Goal: Information Seeking & Learning: Learn about a topic

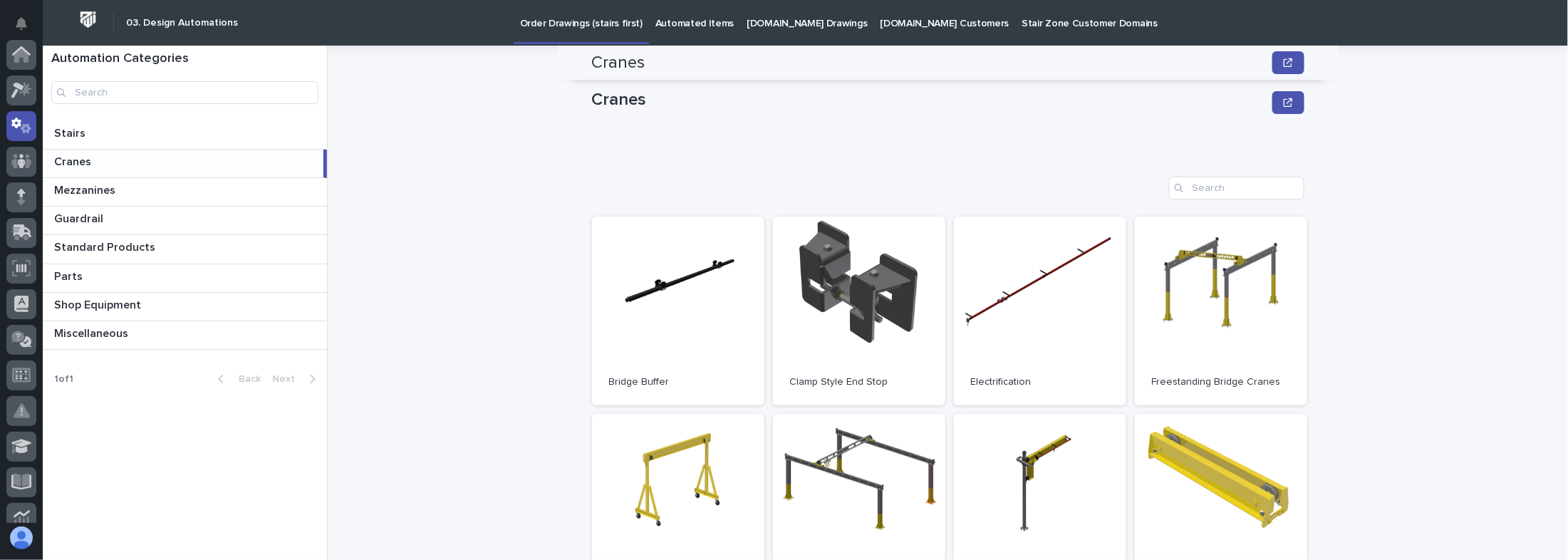
scroll to position [228, 0]
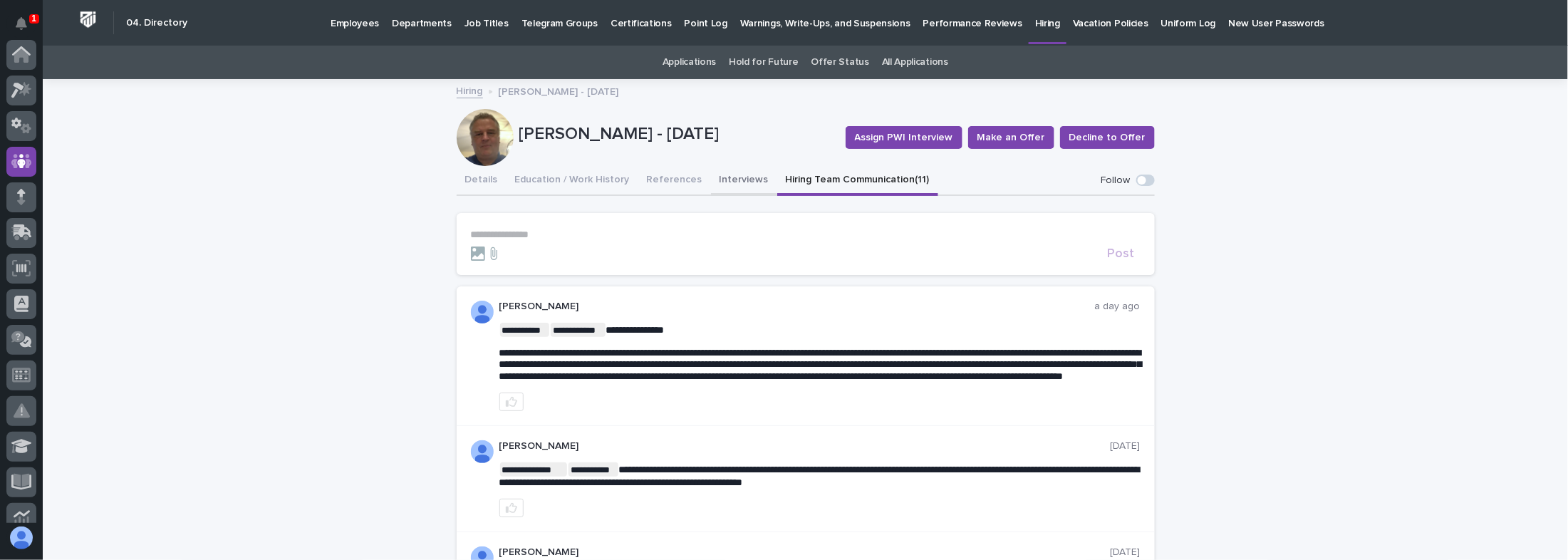
click at [727, 181] on button "Interviews" at bounding box center [745, 181] width 67 height 30
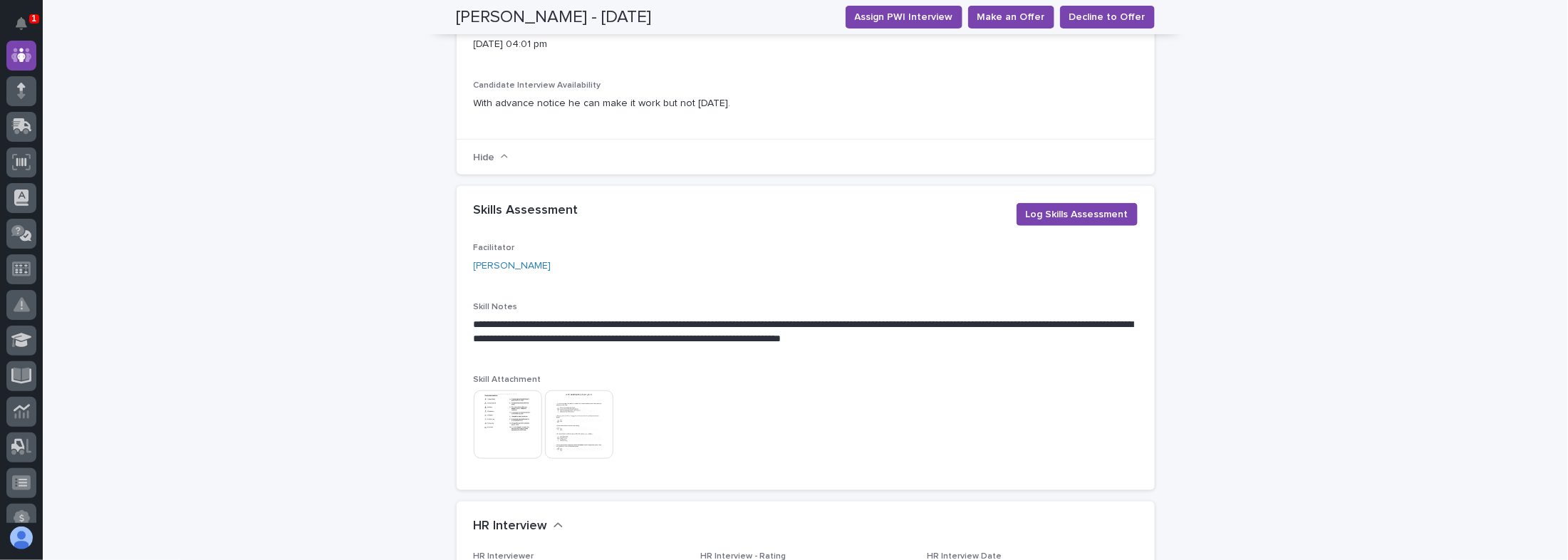
scroll to position [626, 0]
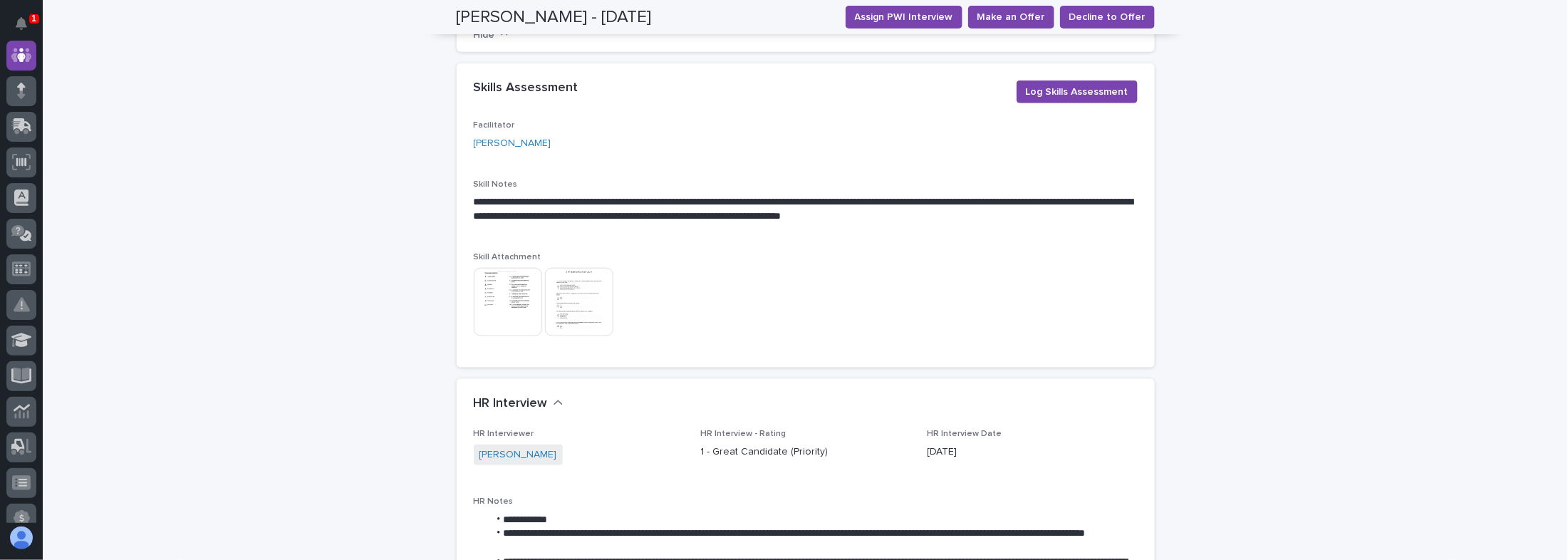
click at [500, 285] on img at bounding box center [507, 302] width 69 height 69
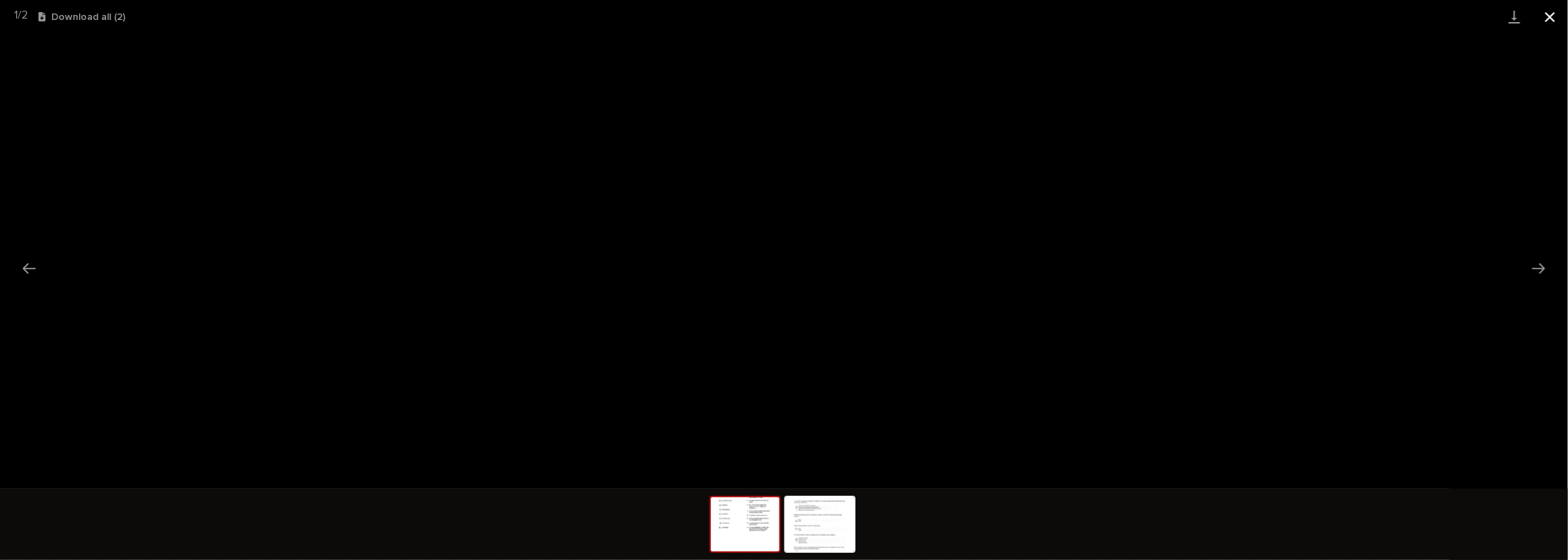
click at [1553, 17] on button "Close gallery" at bounding box center [1550, 17] width 35 height 33
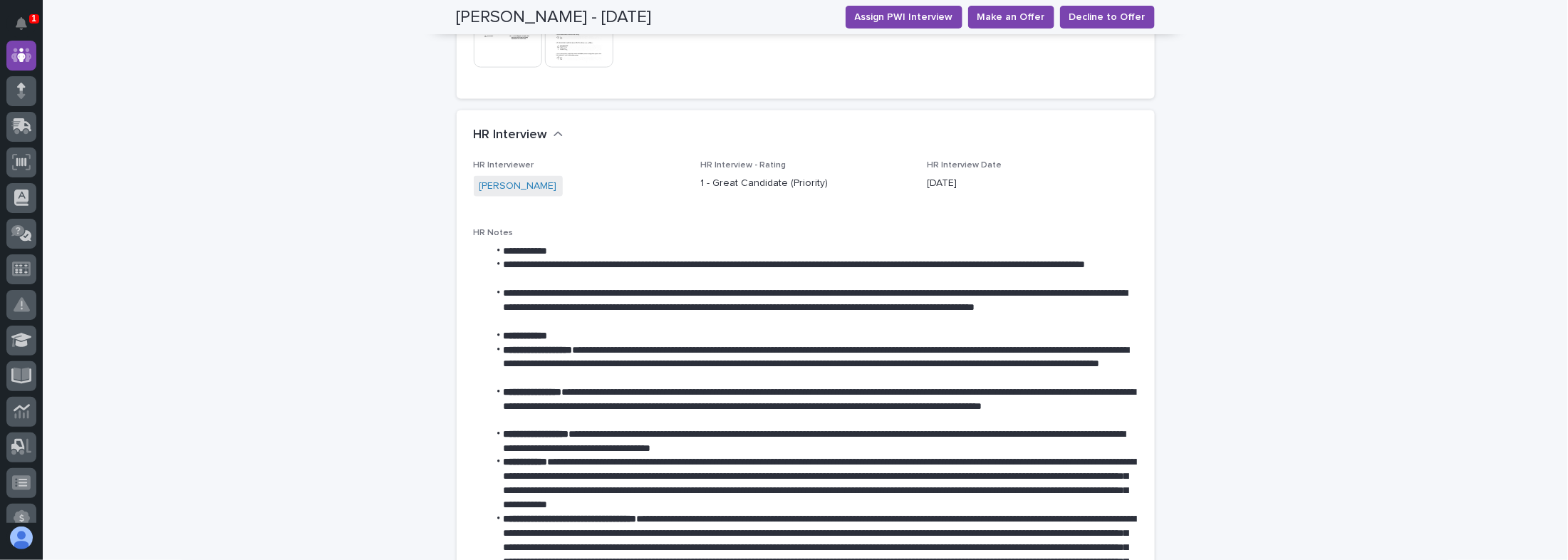
scroll to position [1140, 0]
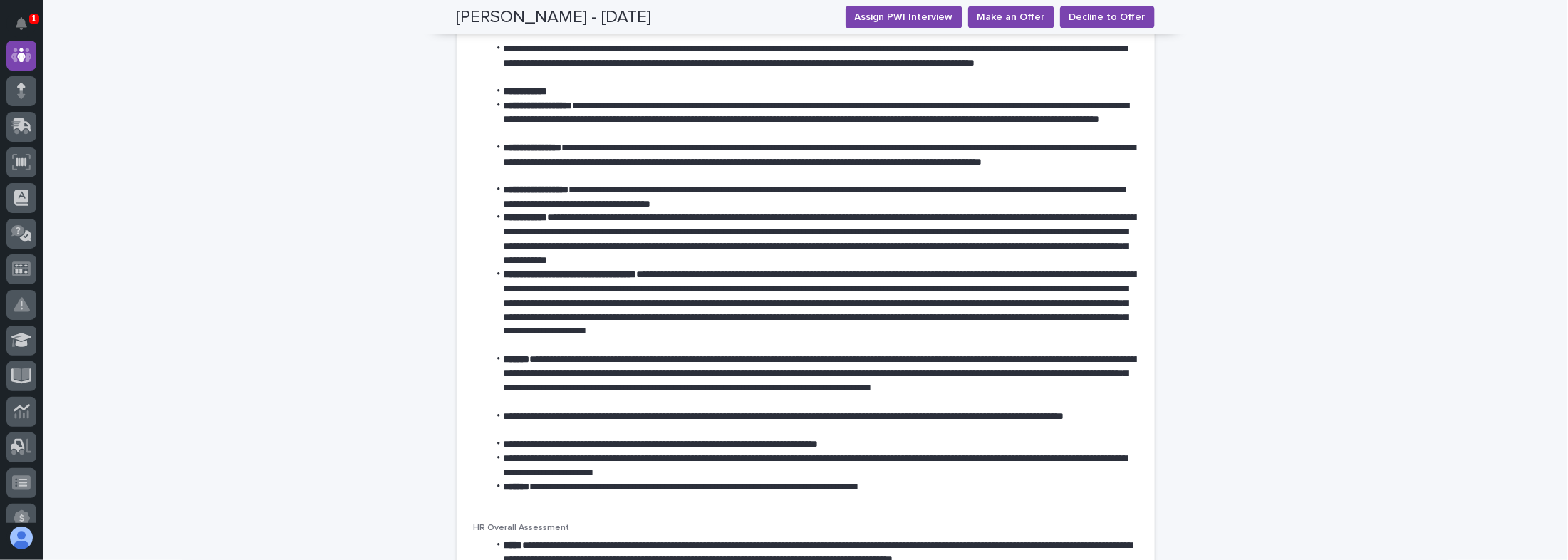
click at [757, 257] on li "**********" at bounding box center [813, 240] width 649 height 57
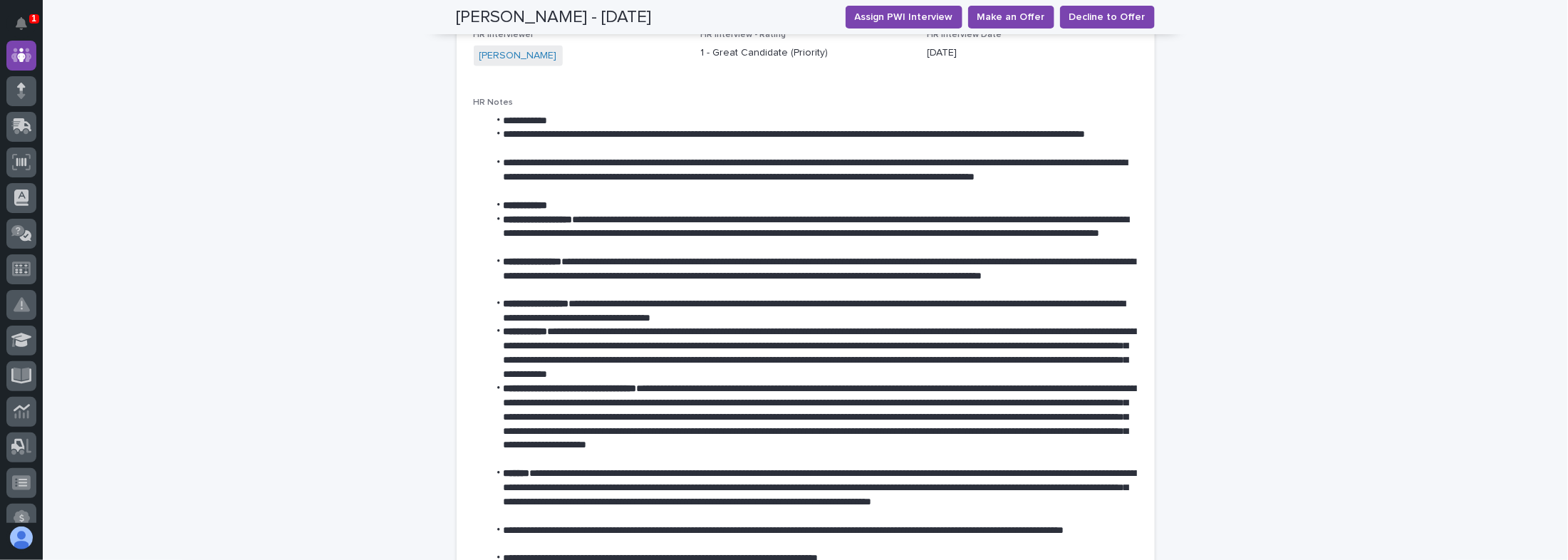
scroll to position [626, 0]
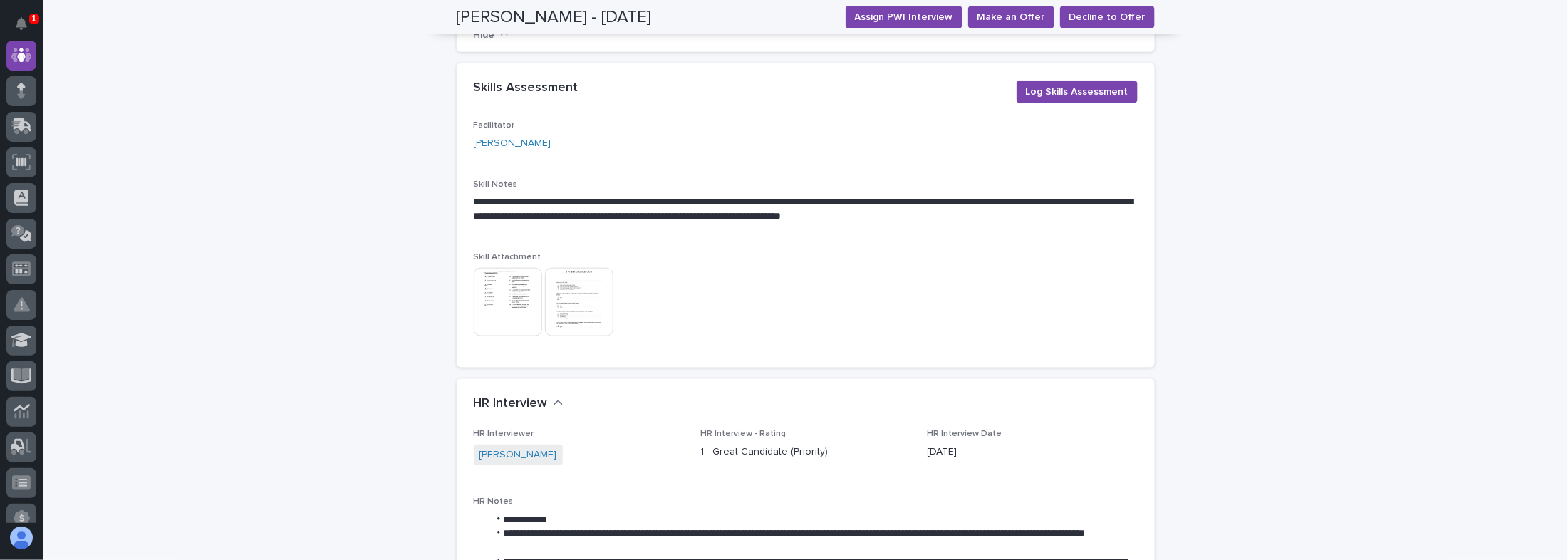
click at [570, 292] on img at bounding box center [579, 302] width 69 height 69
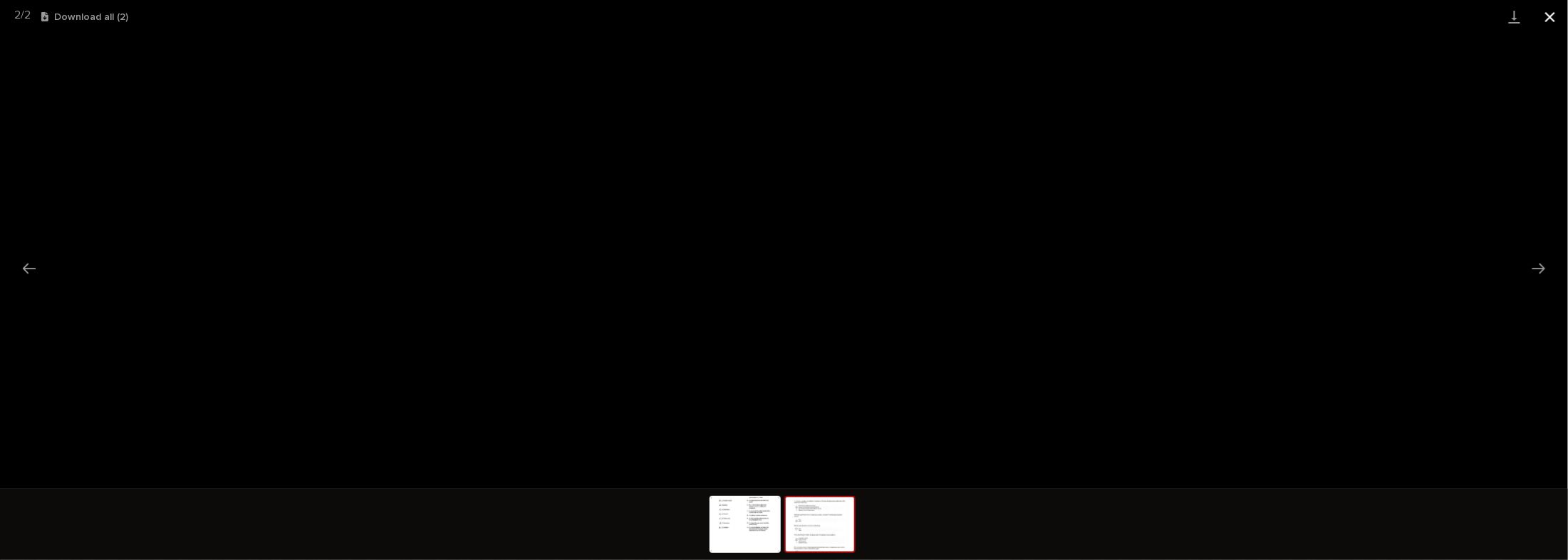
click at [1548, 14] on button "Close gallery" at bounding box center [1550, 17] width 35 height 33
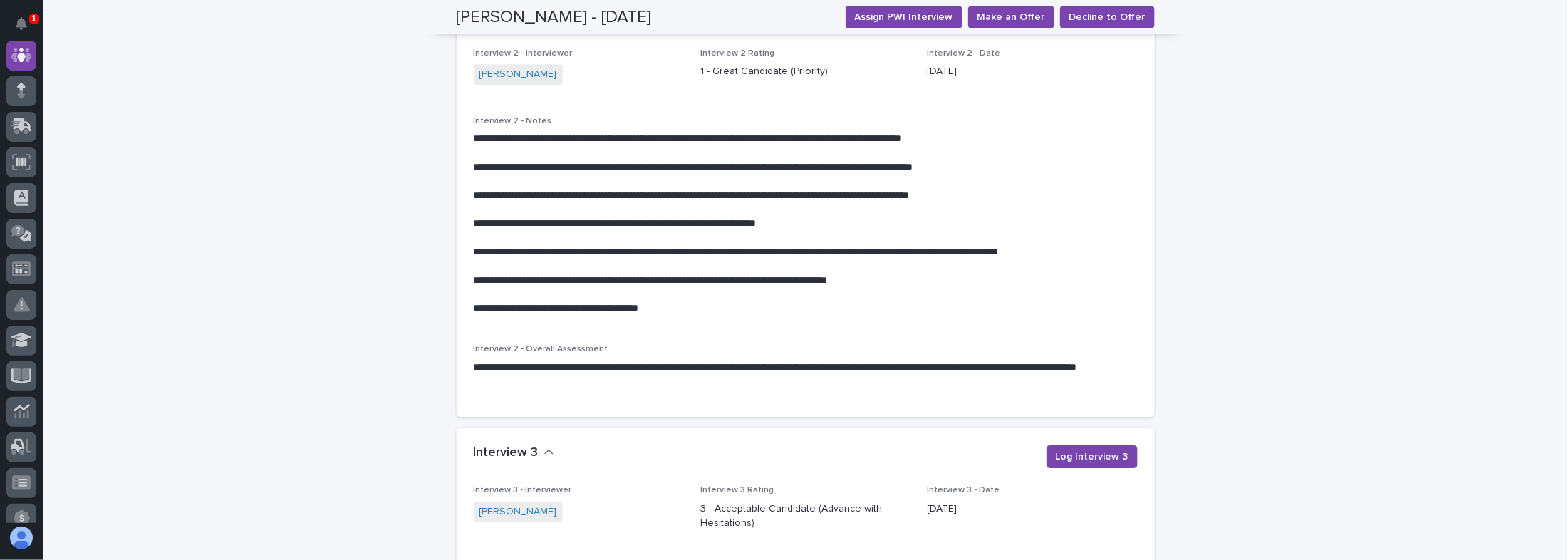
scroll to position [2222, 0]
